Goal: Use online tool/utility: Utilize a website feature to perform a specific function

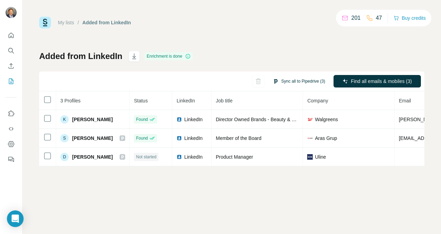
click at [290, 81] on button "Sync all to Pipedrive (3)" at bounding box center [299, 81] width 62 height 10
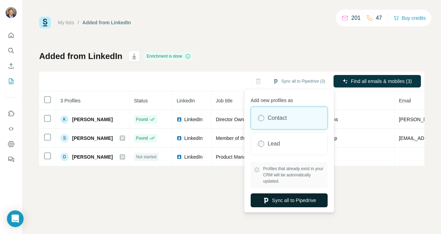
click at [290, 197] on button "Sync all to Pipedrive" at bounding box center [288, 200] width 77 height 14
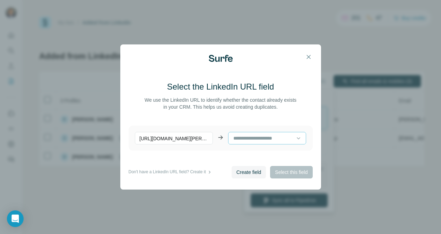
click at [257, 136] on input at bounding box center [263, 138] width 63 height 8
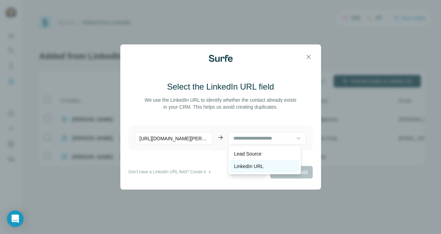
click at [254, 165] on p "LinkedIn URL" at bounding box center [248, 165] width 29 height 7
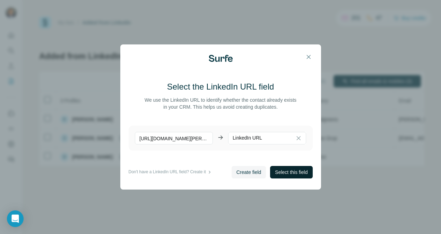
click at [285, 171] on span "Select this field" at bounding box center [291, 171] width 33 height 7
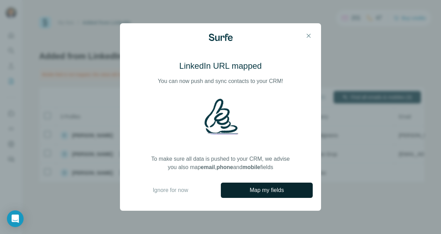
click at [269, 189] on span "Map my fields" at bounding box center [266, 190] width 34 height 8
click at [309, 35] on icon "button" at bounding box center [308, 35] width 7 height 7
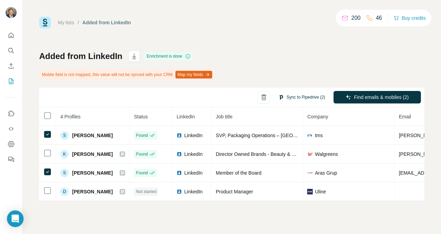
click at [305, 95] on button "Sync to Pipedrive (2)" at bounding box center [301, 97] width 56 height 10
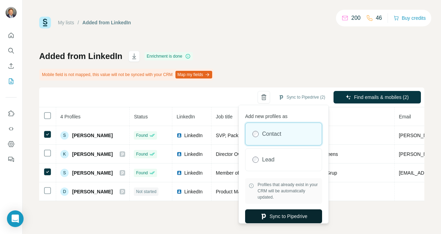
click at [276, 214] on button "Sync to Pipedrive" at bounding box center [283, 216] width 77 height 14
